Goal: Task Accomplishment & Management: Complete application form

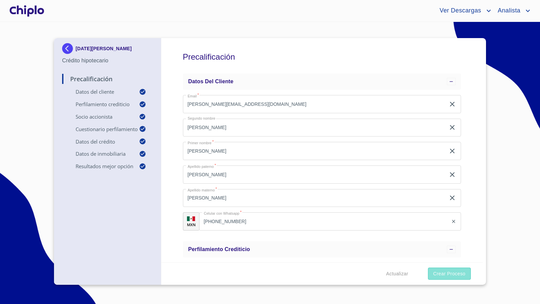
click at [435, 274] on span "Crear Proceso" at bounding box center [449, 274] width 32 height 8
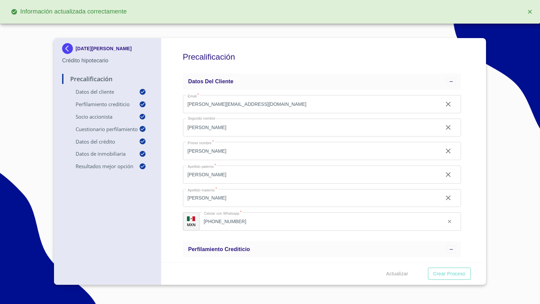
type input "0.7"
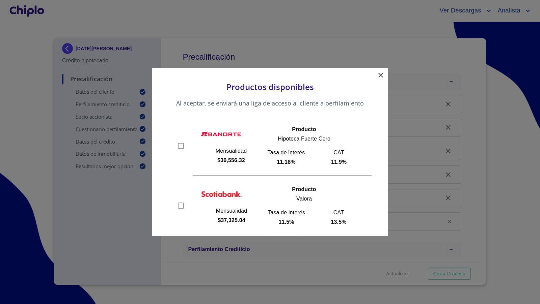
click at [379, 75] on icon at bounding box center [381, 75] width 8 height 8
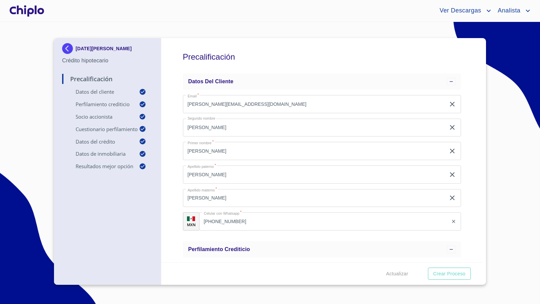
click at [461, 128] on div "Precalificación Datos del cliente Email   * [PERSON_NAME][EMAIL_ADDRESS][DOMAIN…" at bounding box center [322, 150] width 322 height 224
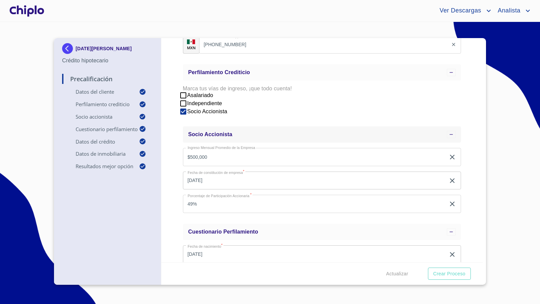
scroll to position [180, 0]
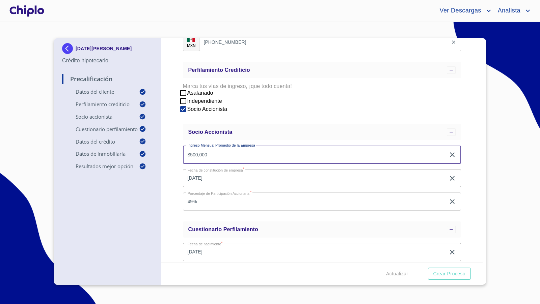
drag, startPoint x: 222, startPoint y: 157, endPoint x: 185, endPoint y: 149, distance: 37.9
click at [185, 149] on input "$500,000" at bounding box center [314, 155] width 263 height 18
type input "$1,000,000"
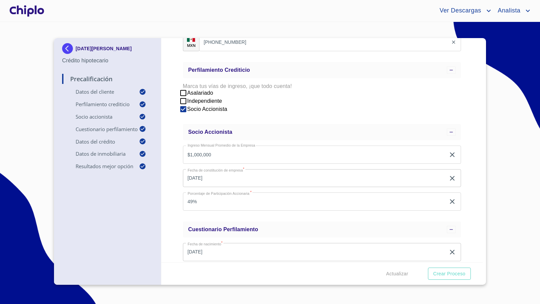
click at [176, 175] on div "Precalificación Datos del cliente Email   * [PERSON_NAME][EMAIL_ADDRESS][DOMAIN…" at bounding box center [322, 150] width 322 height 224
click at [389, 271] on span "Actualizar" at bounding box center [397, 274] width 22 height 8
click at [451, 273] on span "Crear Proceso" at bounding box center [449, 274] width 32 height 8
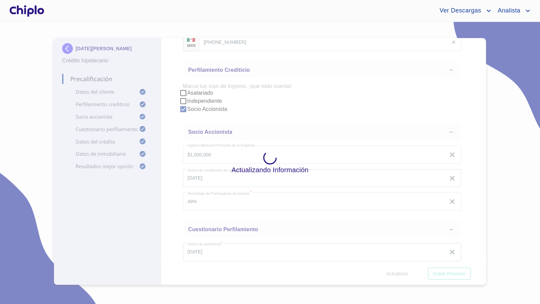
click at [31, 10] on div at bounding box center [26, 11] width 37 height 22
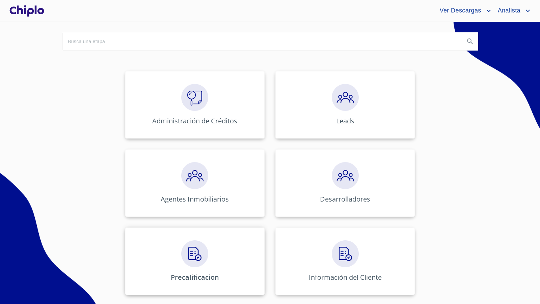
scroll to position [61, 0]
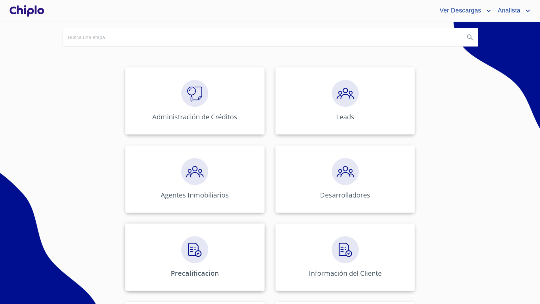
click at [195, 254] on img at bounding box center [194, 250] width 27 height 27
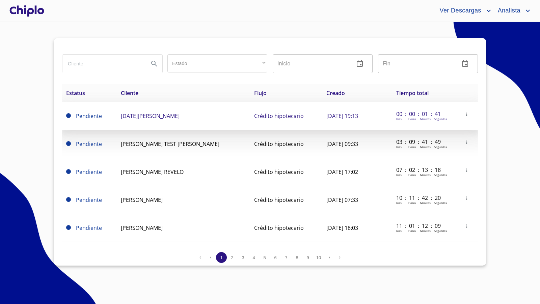
click at [154, 118] on span "[DATE][PERSON_NAME]" at bounding box center [150, 115] width 59 height 7
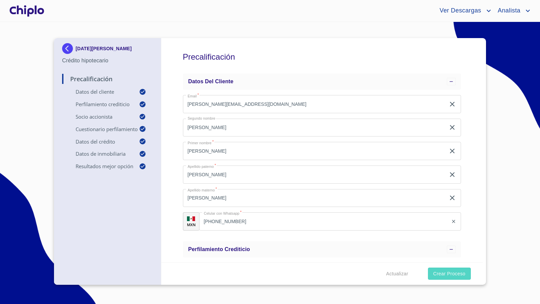
click at [437, 273] on span "Crear Proceso" at bounding box center [449, 274] width 32 height 8
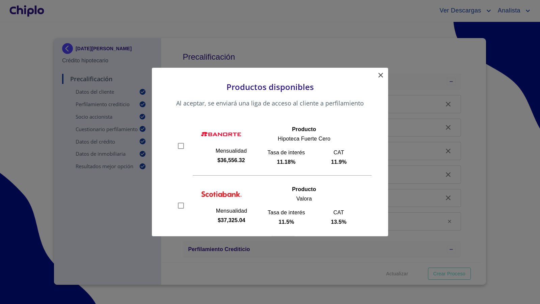
click at [381, 76] on icon at bounding box center [380, 75] width 5 height 5
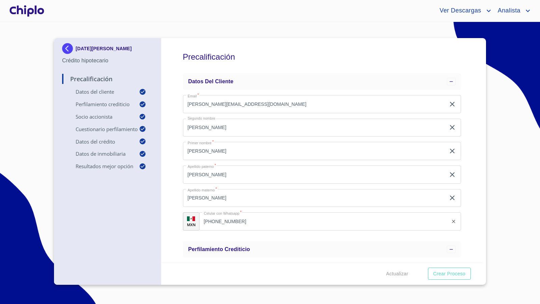
click at [467, 166] on div "Precalificación Datos del cliente Email   * [PERSON_NAME][EMAIL_ADDRESS][DOMAIN…" at bounding box center [322, 150] width 322 height 224
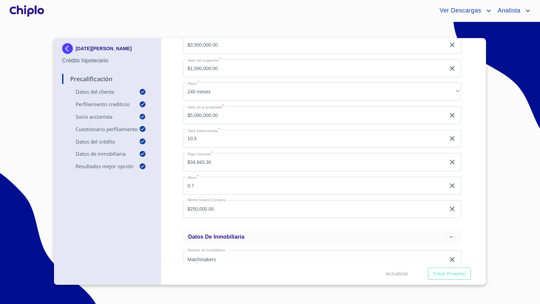
scroll to position [529, 0]
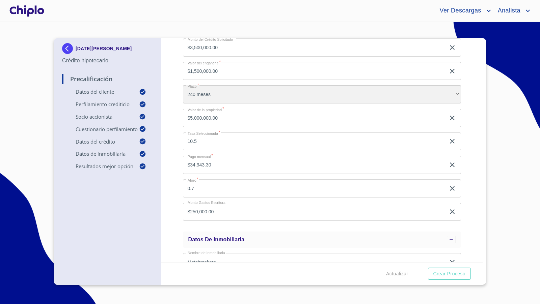
click at [450, 91] on div "240 meses" at bounding box center [322, 94] width 278 height 18
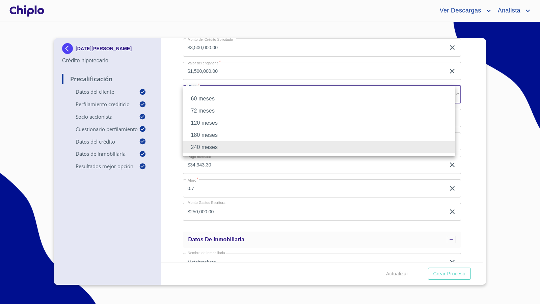
click at [259, 134] on li "180 meses" at bounding box center [319, 135] width 273 height 12
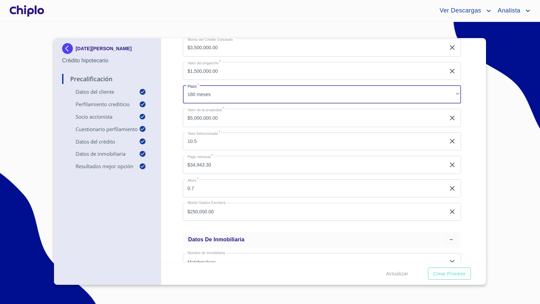
click at [174, 160] on div "Precalificación Datos del cliente Email   * [PERSON_NAME][EMAIL_ADDRESS][DOMAIN…" at bounding box center [322, 150] width 322 height 224
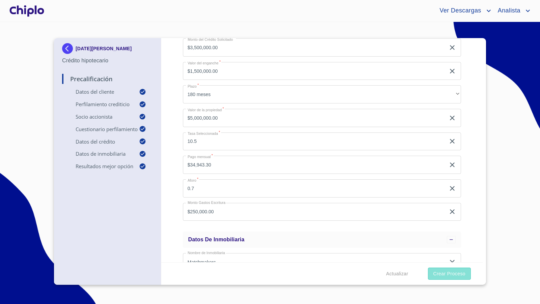
click at [445, 277] on span "Crear Proceso" at bounding box center [449, 274] width 32 height 8
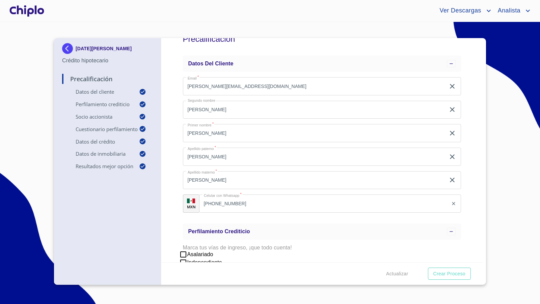
scroll to position [0, 0]
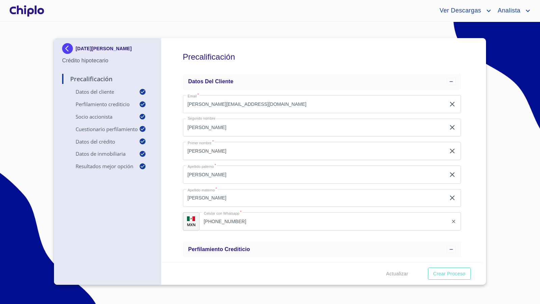
click at [32, 11] on div at bounding box center [26, 11] width 37 height 22
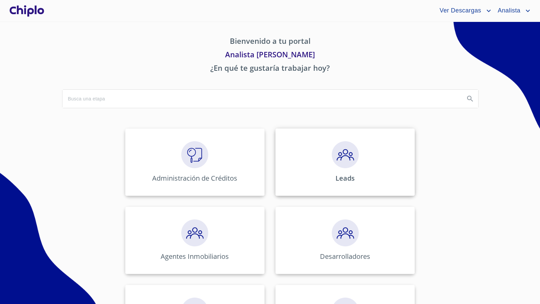
click at [335, 162] on img at bounding box center [345, 154] width 27 height 27
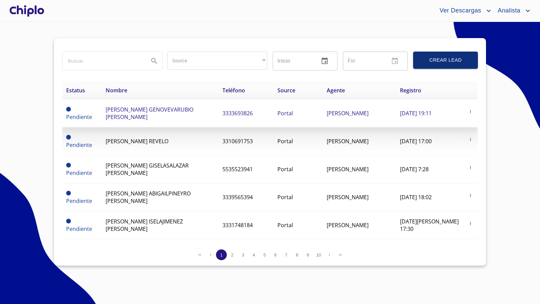
click at [190, 115] on td "[PERSON_NAME] GENOVEVARUBIO [PERSON_NAME]" at bounding box center [160, 114] width 117 height 28
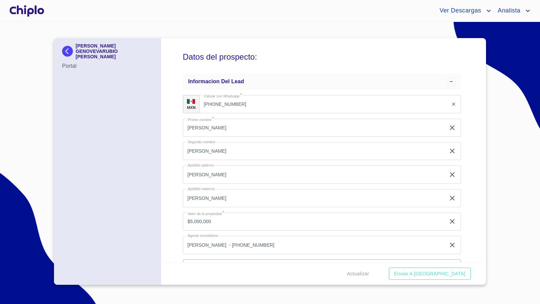
click at [35, 12] on div at bounding box center [26, 11] width 37 height 22
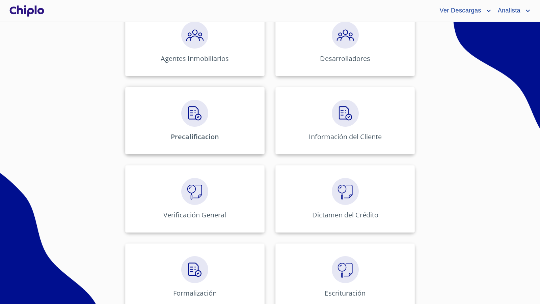
scroll to position [195, 0]
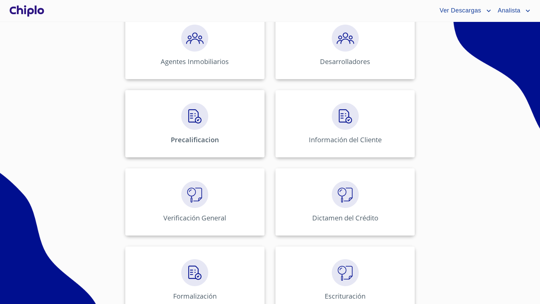
click at [196, 120] on img at bounding box center [194, 116] width 27 height 27
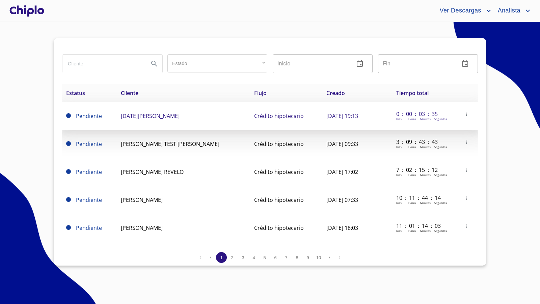
click at [147, 119] on span "[DATE][PERSON_NAME]" at bounding box center [150, 115] width 59 height 7
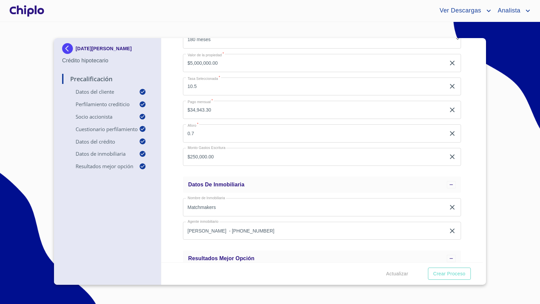
scroll to position [690, 0]
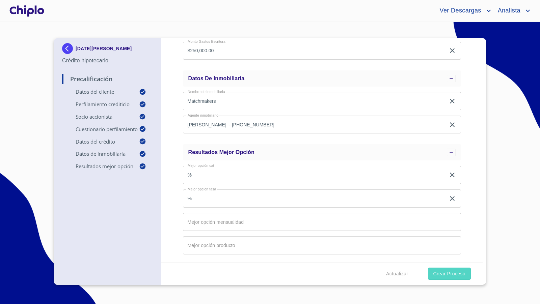
click at [437, 270] on span "Crear Proceso" at bounding box center [449, 274] width 32 height 8
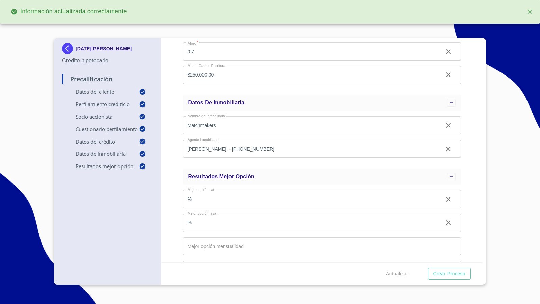
scroll to position [714, 0]
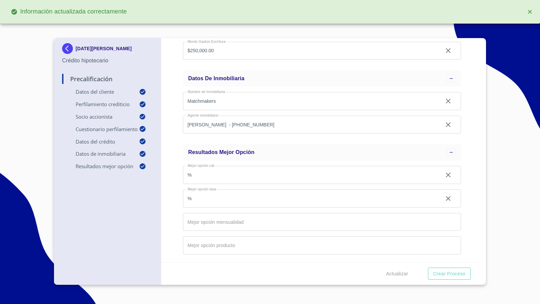
type input "$38,688.96"
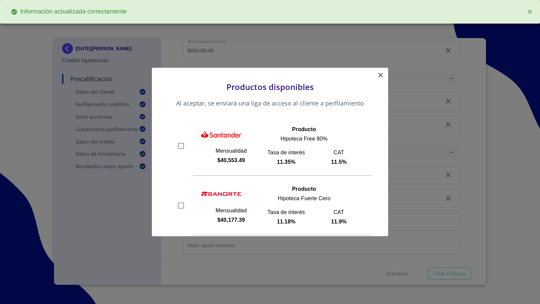
scroll to position [144, 0]
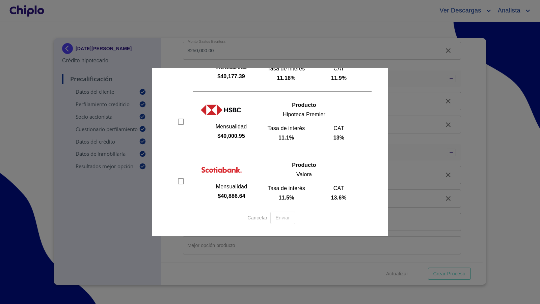
click at [181, 122] on input "checkbox" at bounding box center [181, 122] width 10 height 10
checkbox input "true"
click at [285, 215] on span "Enviar" at bounding box center [283, 218] width 14 height 8
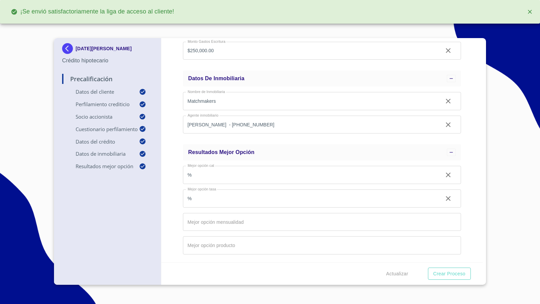
click at [173, 226] on div "Precalificación Datos del cliente Email   * [PERSON_NAME][EMAIL_ADDRESS][DOMAIN…" at bounding box center [322, 150] width 322 height 224
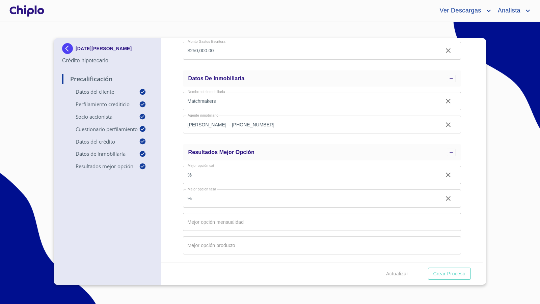
scroll to position [690, 0]
click at [26, 9] on div at bounding box center [26, 11] width 37 height 22
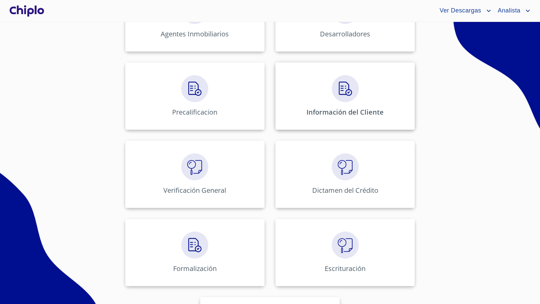
scroll to position [223, 0]
click at [352, 96] on img at bounding box center [345, 88] width 27 height 27
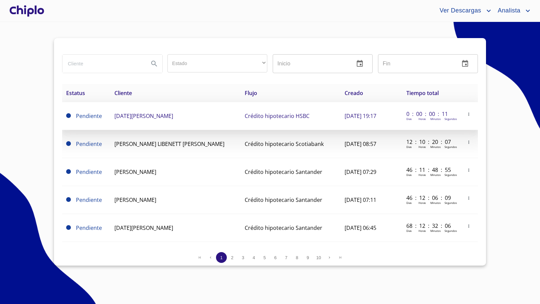
click at [132, 118] on span "[DATE][PERSON_NAME]" at bounding box center [143, 115] width 59 height 7
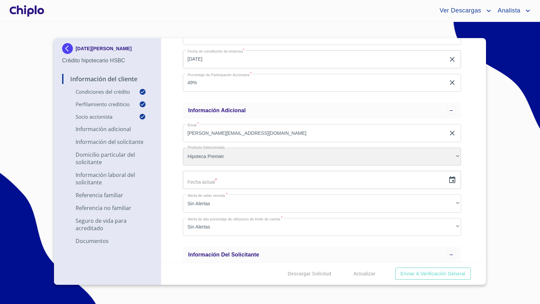
scroll to position [393, 0]
click at [292, 161] on div "Hipoteca Premier" at bounding box center [322, 156] width 278 height 18
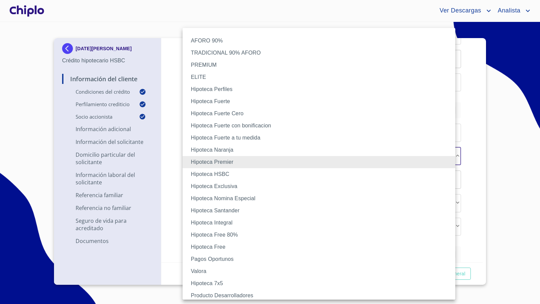
click at [471, 184] on div at bounding box center [270, 152] width 540 height 304
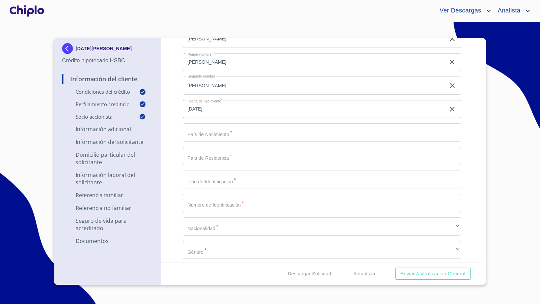
scroll to position [689, 0]
click at [231, 133] on input "Selecciona tu producto   *" at bounding box center [322, 134] width 278 height 18
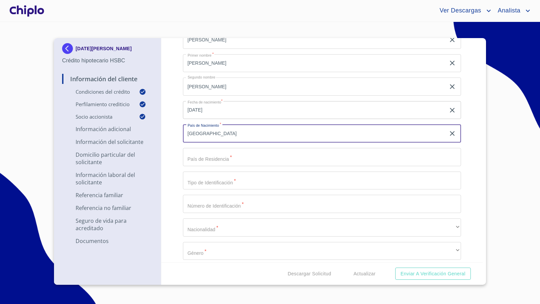
type input "[GEOGRAPHIC_DATA]"
click at [230, 159] on input "Selecciona tu producto   *" at bounding box center [322, 157] width 278 height 18
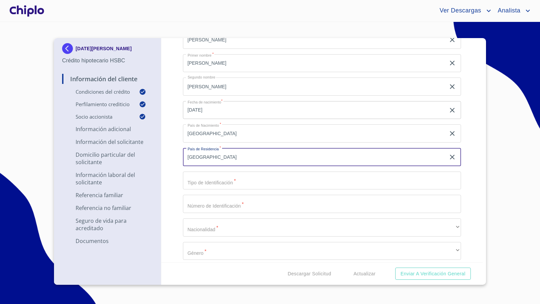
type input "[GEOGRAPHIC_DATA]"
click at [230, 182] on input "Selecciona tu producto   *" at bounding box center [322, 181] width 278 height 18
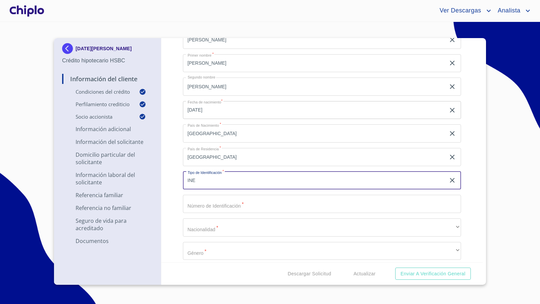
scroll to position [711, 0]
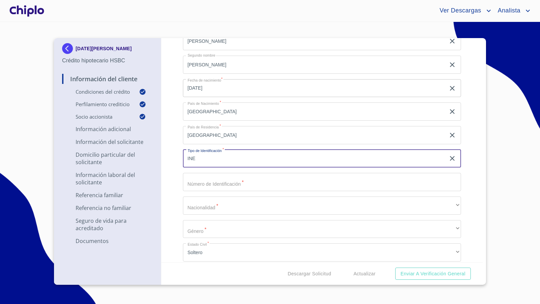
type input "INE"
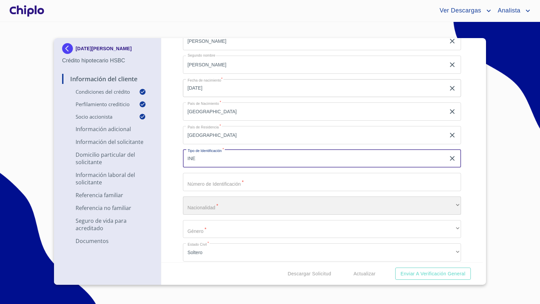
click at [222, 204] on div "​" at bounding box center [322, 206] width 278 height 18
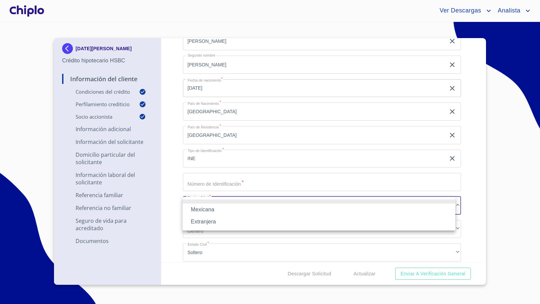
click at [202, 212] on li "Mexicana" at bounding box center [319, 210] width 273 height 12
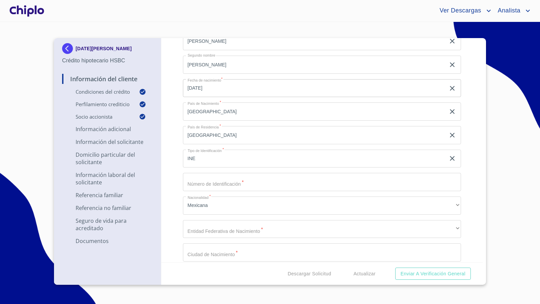
click at [173, 207] on div "Información del Cliente Condiciones del Crédito Selecciona tu producto   * Adqu…" at bounding box center [322, 150] width 322 height 224
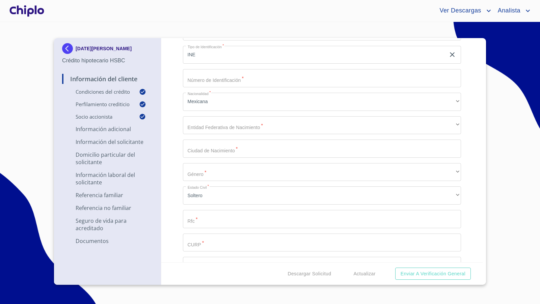
scroll to position [816, 0]
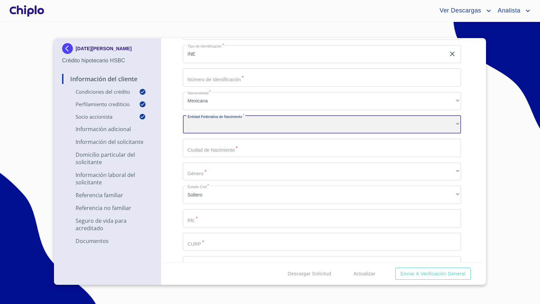
click at [225, 130] on div "​" at bounding box center [322, 125] width 278 height 18
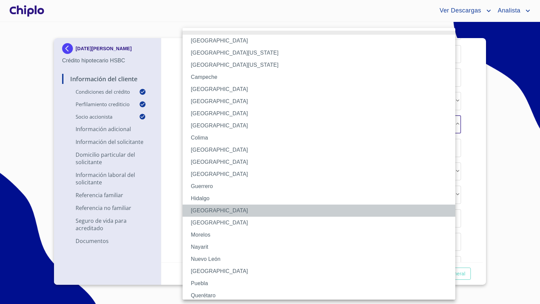
click at [215, 209] on li "[GEOGRAPHIC_DATA]" at bounding box center [322, 211] width 278 height 12
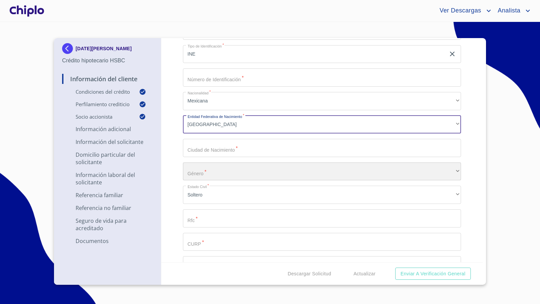
click at [213, 175] on div "​" at bounding box center [322, 172] width 278 height 18
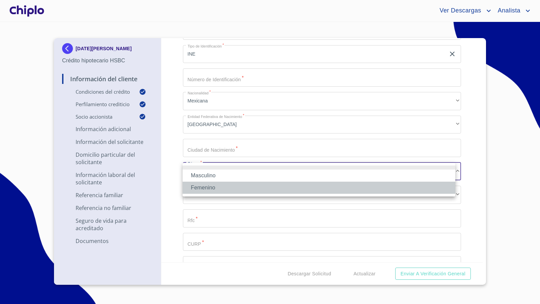
click at [210, 188] on li "Femenino" at bounding box center [319, 188] width 273 height 12
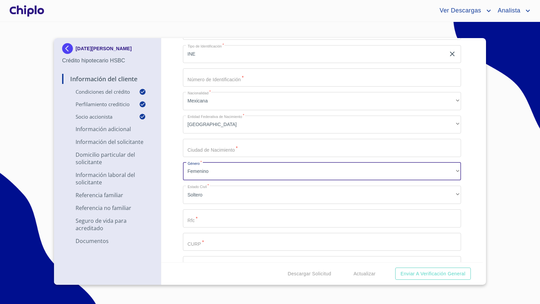
click at [212, 243] on input "Selecciona tu producto   *" at bounding box center [322, 242] width 278 height 18
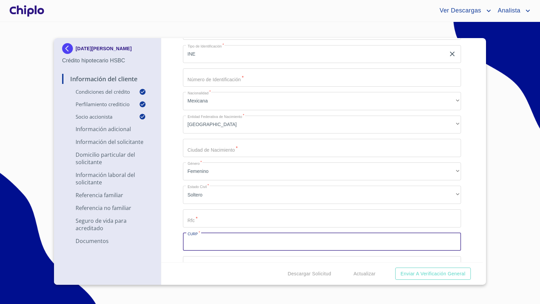
paste input "RUIL650103MJCBBC03"
type input "RUIL650103MJCBBC03"
click at [211, 222] on input "Selecciona tu producto   *" at bounding box center [322, 219] width 278 height 18
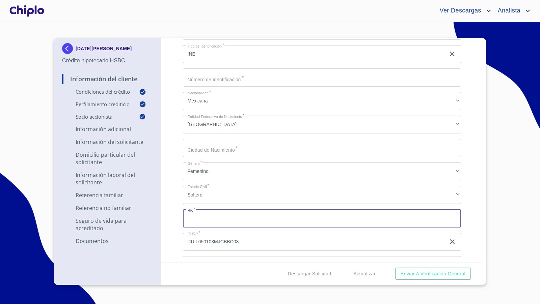
paste input "RUIL650103NE0"
type input "RUIL650103NE0"
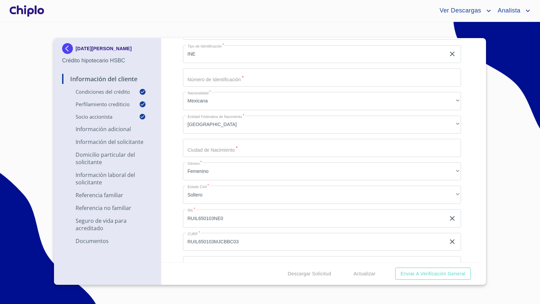
click at [176, 219] on div "Información del Cliente Condiciones del Crédito Selecciona tu producto   * Adqu…" at bounding box center [322, 150] width 322 height 224
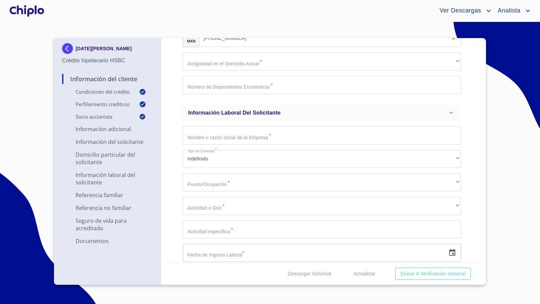
scroll to position [1352, 0]
click at [176, 211] on div "Información del Cliente Condiciones del Crédito Selecciona tu producto   * Adqu…" at bounding box center [322, 150] width 322 height 224
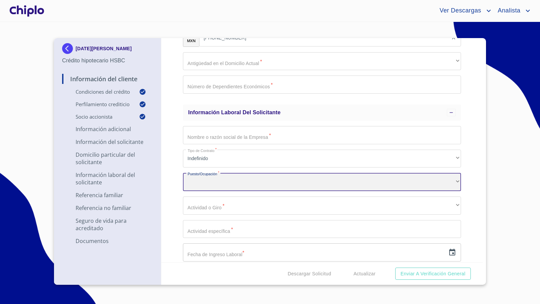
click at [202, 183] on div "​" at bounding box center [322, 182] width 278 height 18
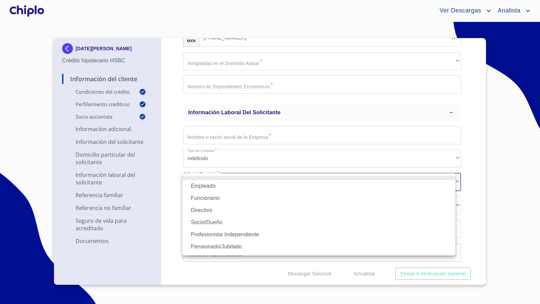
click at [210, 220] on li "Socio/Dueño" at bounding box center [319, 223] width 273 height 12
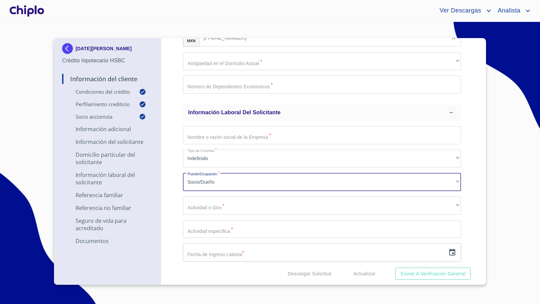
click at [173, 198] on div "Información del Cliente Condiciones del Crédito Selecciona tu producto   * Adqu…" at bounding box center [322, 150] width 322 height 224
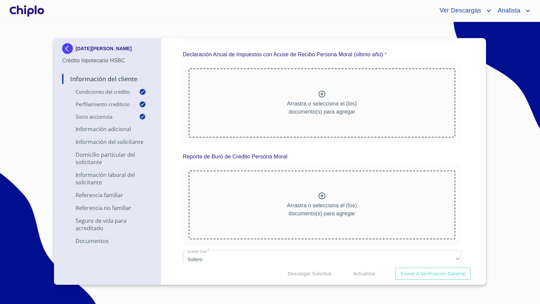
scroll to position [3697, 0]
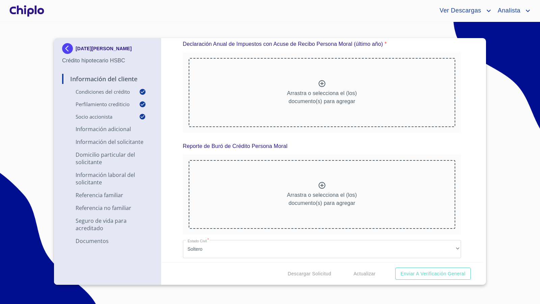
click at [38, 13] on div at bounding box center [26, 11] width 37 height 22
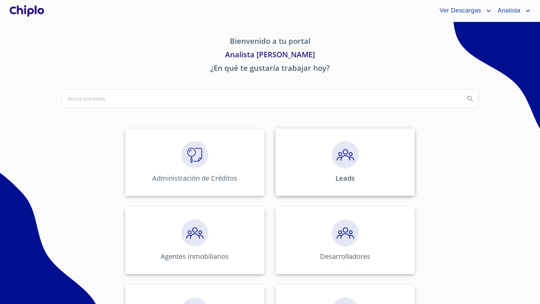
click at [394, 176] on div "Leads" at bounding box center [344, 162] width 139 height 67
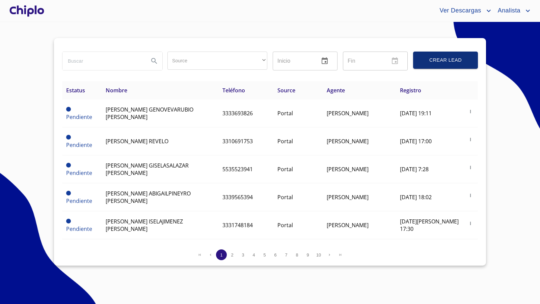
click at [36, 11] on div at bounding box center [26, 11] width 37 height 22
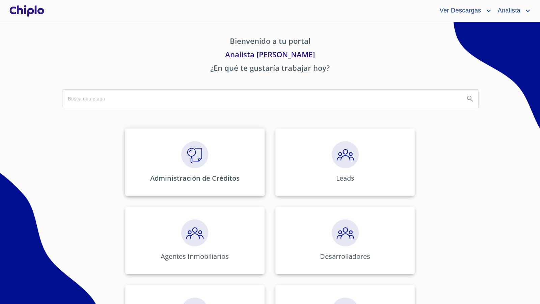
click at [199, 173] on div "Administración de Créditos" at bounding box center [194, 162] width 139 height 67
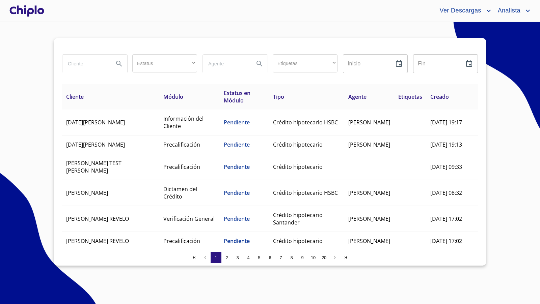
click at [99, 65] on input "search" at bounding box center [85, 64] width 46 height 18
type input "[PERSON_NAME]"
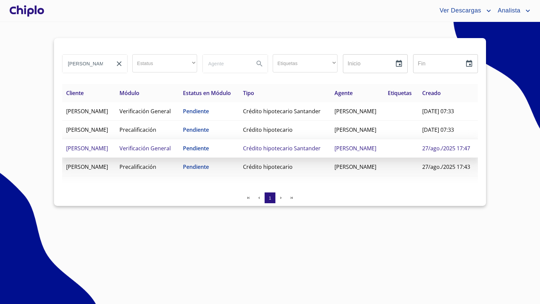
click at [171, 152] on span "Verificación General" at bounding box center [144, 148] width 51 height 7
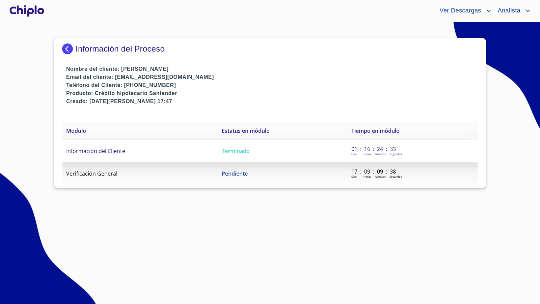
click at [99, 153] on span "Información del Cliente" at bounding box center [95, 150] width 59 height 7
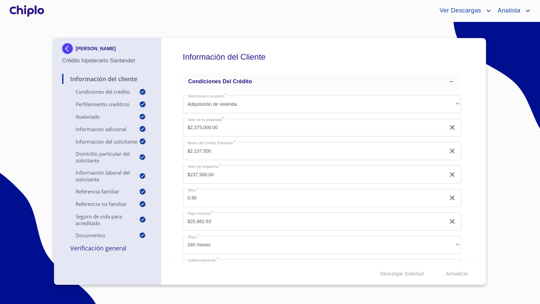
drag, startPoint x: 475, startPoint y: 201, endPoint x: 474, endPoint y: 193, distance: 7.5
click at [475, 200] on div "Información del Cliente Condiciones del Crédito Selecciona tu producto   * Adqu…" at bounding box center [322, 150] width 322 height 224
click at [471, 148] on div "Información del Cliente Condiciones del Crédito Selecciona tu producto   * Adqu…" at bounding box center [322, 150] width 322 height 224
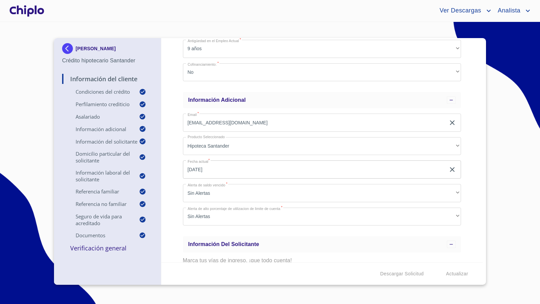
scroll to position [405, 0]
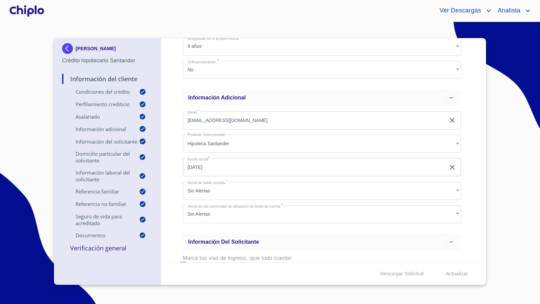
click at [466, 195] on div "Información del Cliente Condiciones del Crédito Selecciona tu producto   * Adqu…" at bounding box center [322, 150] width 322 height 224
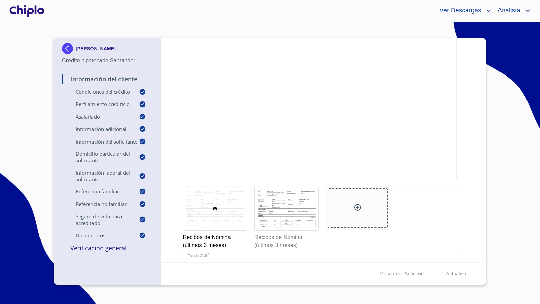
scroll to position [4546, 0]
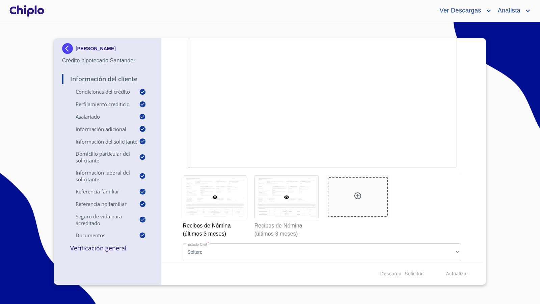
click at [291, 186] on div at bounding box center [286, 197] width 63 height 43
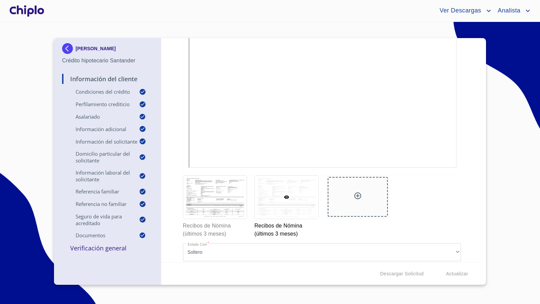
scroll to position [5, 0]
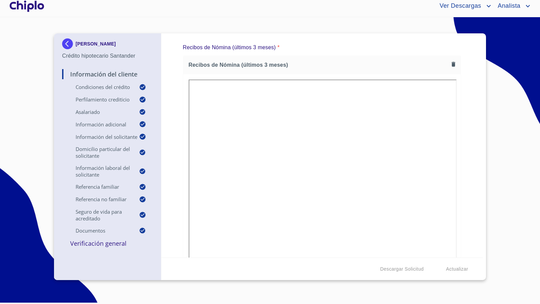
click at [459, 185] on div "Información del Cliente Condiciones del Crédito Selecciona tu producto   * Adqu…" at bounding box center [322, 145] width 322 height 224
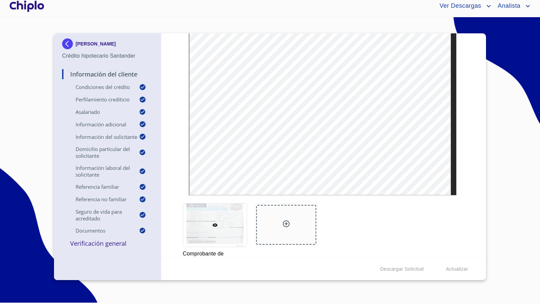
scroll to position [3557, 0]
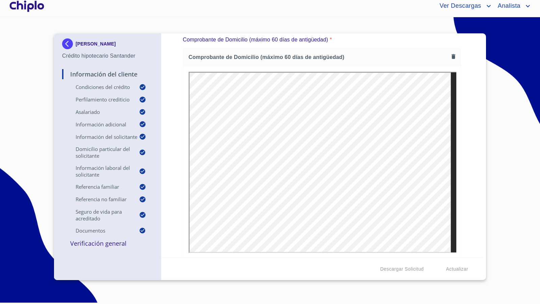
drag, startPoint x: 468, startPoint y: 188, endPoint x: 475, endPoint y: 199, distance: 12.9
click at [469, 189] on div "Información del Cliente Condiciones del Crédito Selecciona tu producto   * Adqu…" at bounding box center [322, 145] width 322 height 224
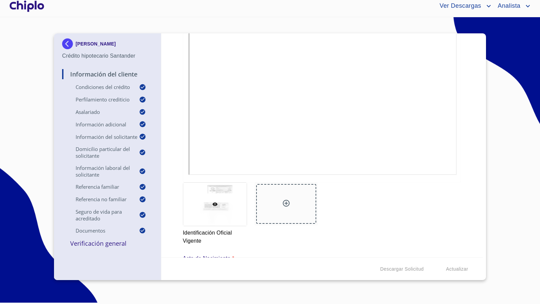
scroll to position [3045, 0]
click at [93, 243] on p "Verificación General" at bounding box center [107, 244] width 91 height 8
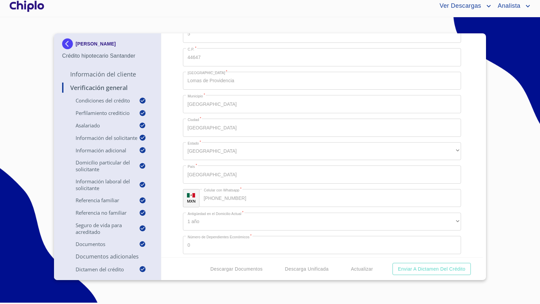
scroll to position [1372, 0]
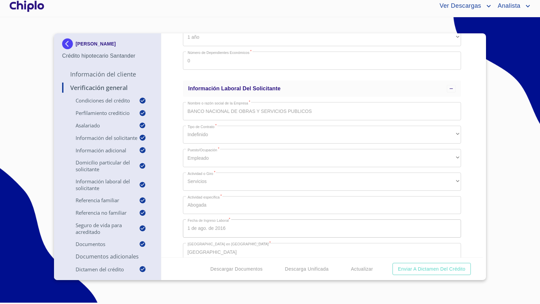
click at [179, 193] on div "Verificación General Condiciones del Crédito Selecciona tu producto   * Adquisi…" at bounding box center [322, 145] width 322 height 224
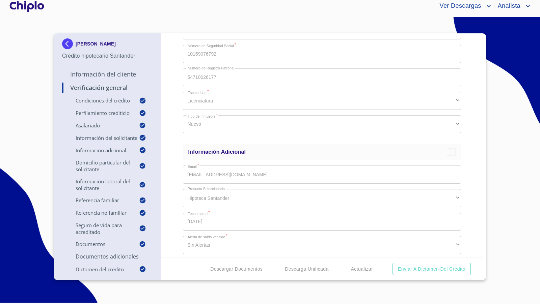
scroll to position [791, 0]
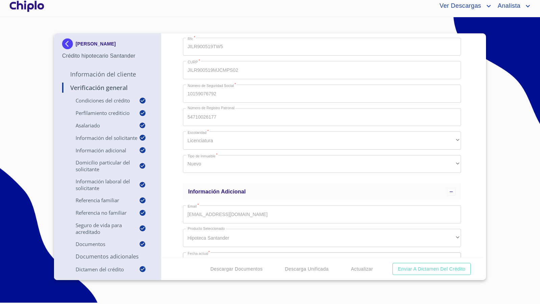
click at [173, 177] on div "Verificación General Condiciones del Crédito Selecciona tu producto   * Adquisi…" at bounding box center [322, 145] width 322 height 224
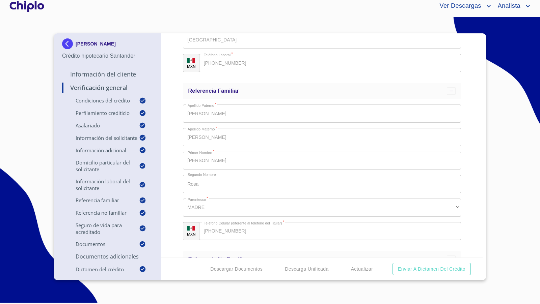
scroll to position [1773, 0]
click at [172, 188] on div "Verificación General Condiciones del Crédito Selecciona tu producto   * Adquisi…" at bounding box center [322, 145] width 322 height 224
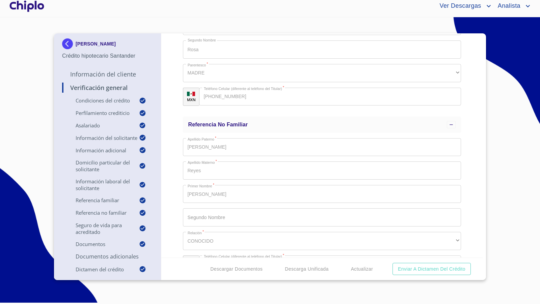
scroll to position [1907, 0]
click at [177, 186] on div "Verificación General Condiciones del Crédito Selecciona tu producto   * Adquisi…" at bounding box center [322, 145] width 322 height 224
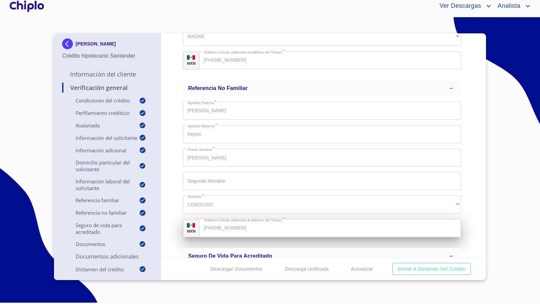
scroll to position [1944, 0]
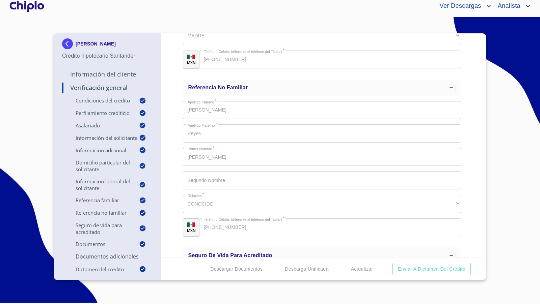
click at [171, 142] on div "Verificación General Condiciones del Crédito Selecciona tu producto   * Adquisi…" at bounding box center [322, 145] width 322 height 224
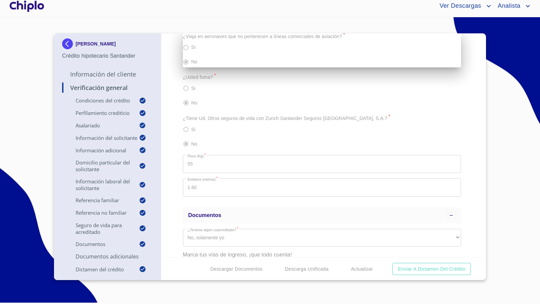
scroll to position [2668, 0]
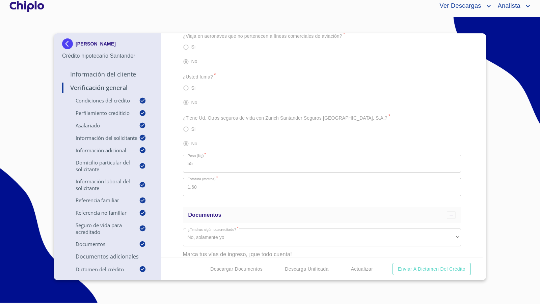
click at [475, 170] on div "Verificación General Condiciones del Crédito Selecciona tu producto   * Adquisi…" at bounding box center [322, 145] width 322 height 224
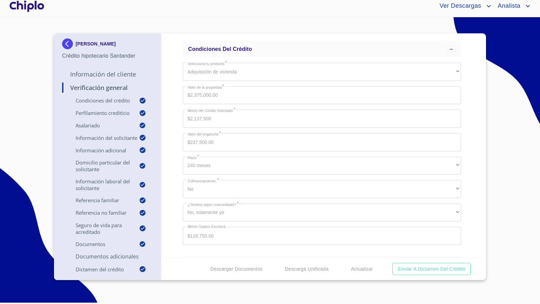
scroll to position [0, 0]
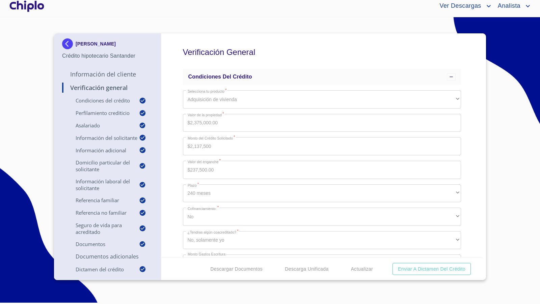
click at [32, 8] on div at bounding box center [26, 6] width 37 height 22
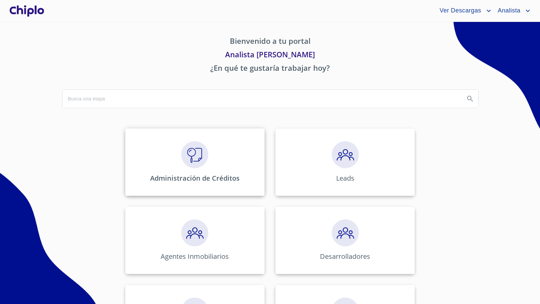
click at [189, 151] on img at bounding box center [194, 154] width 27 height 27
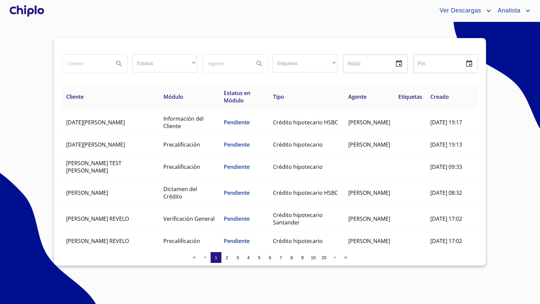
click at [36, 12] on div at bounding box center [26, 11] width 37 height 22
